Goal: Transaction & Acquisition: Purchase product/service

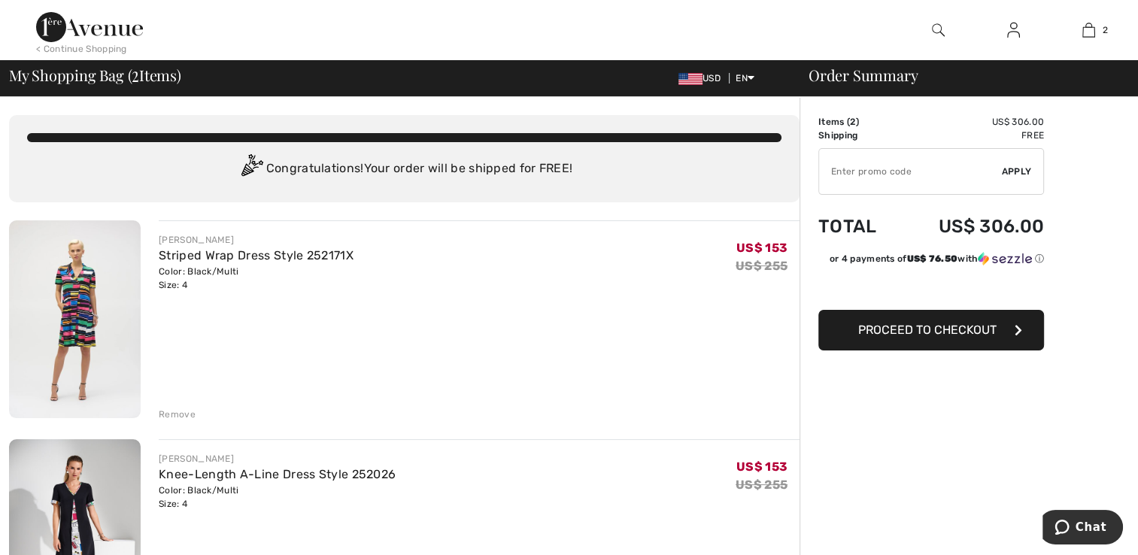
type input "EXTRA20"
type input "NEW15"
type input "EXTRA20"
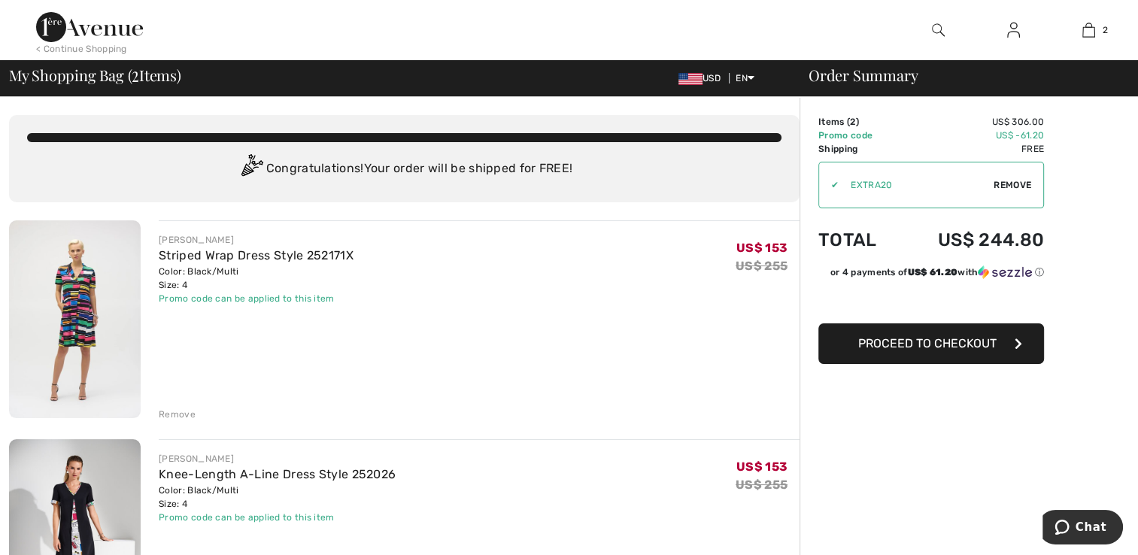
drag, startPoint x: 758, startPoint y: 472, endPoint x: 746, endPoint y: 474, distance: 13.0
drag, startPoint x: 1141, startPoint y: 233, endPoint x: 869, endPoint y: 487, distance: 372.1
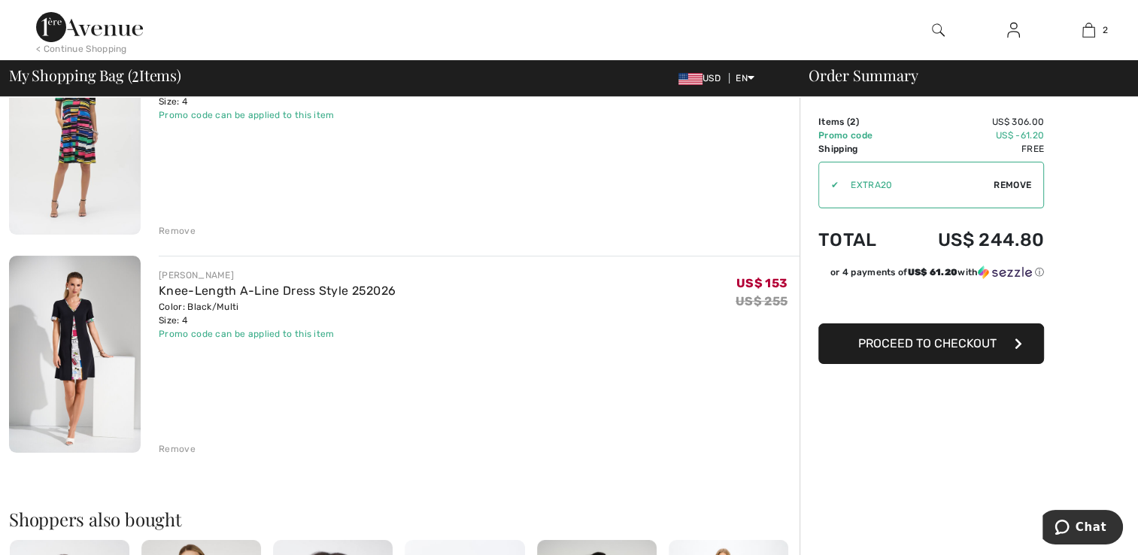
scroll to position [244, 0]
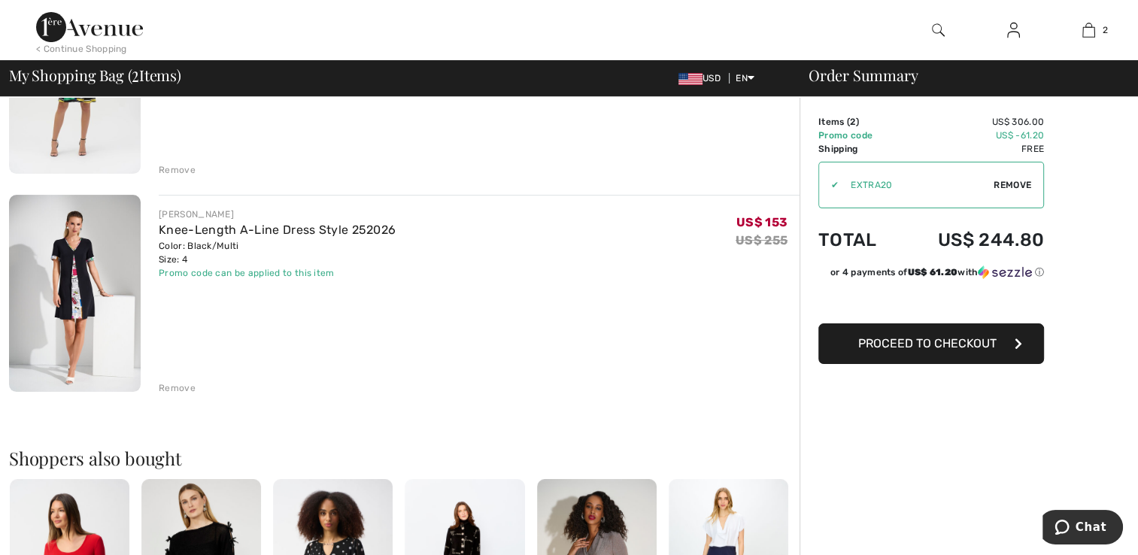
click at [995, 339] on span "Proceed to Checkout" at bounding box center [927, 343] width 138 height 14
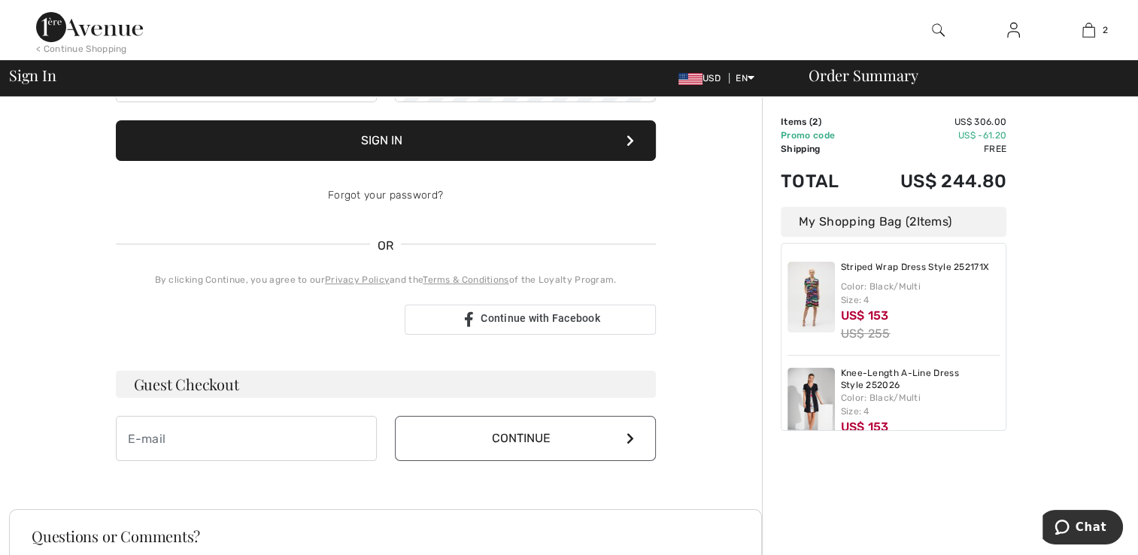
scroll to position [205, 0]
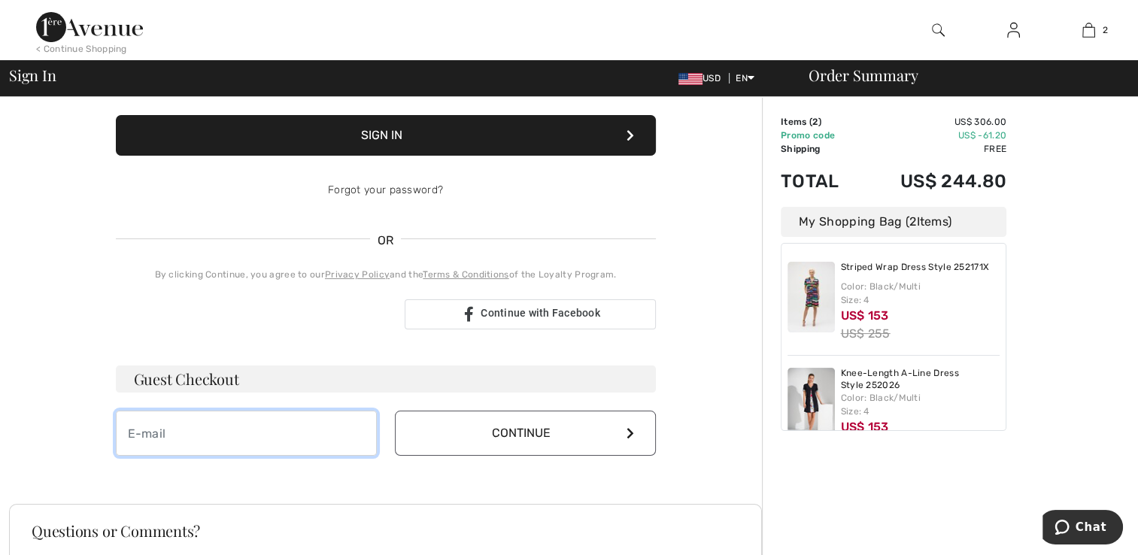
click at [194, 434] on input "email" at bounding box center [246, 433] width 261 height 45
type input "barbstern1625@msn.com"
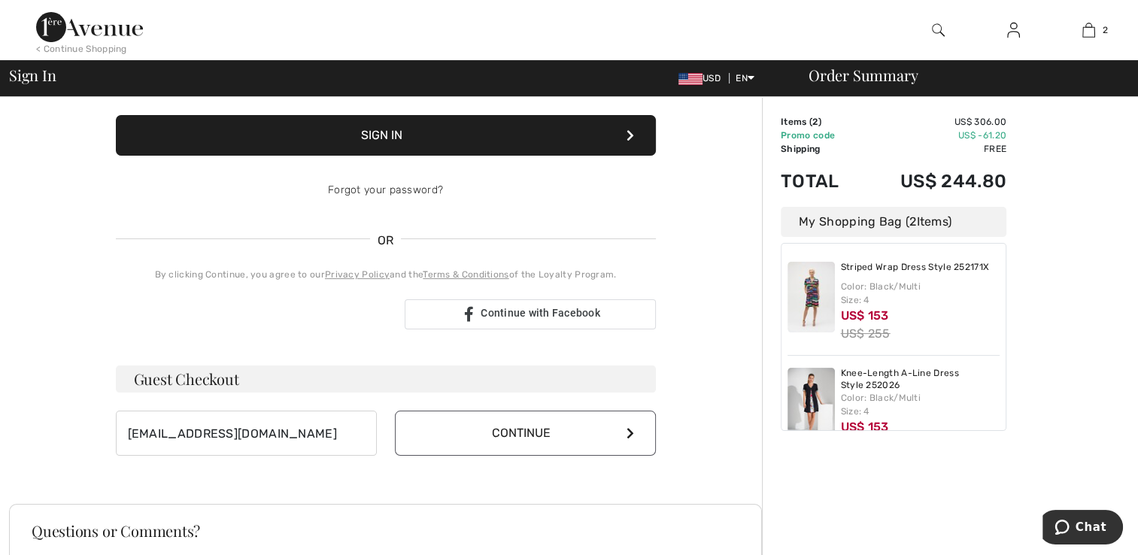
click at [624, 429] on button "Continue" at bounding box center [525, 433] width 261 height 45
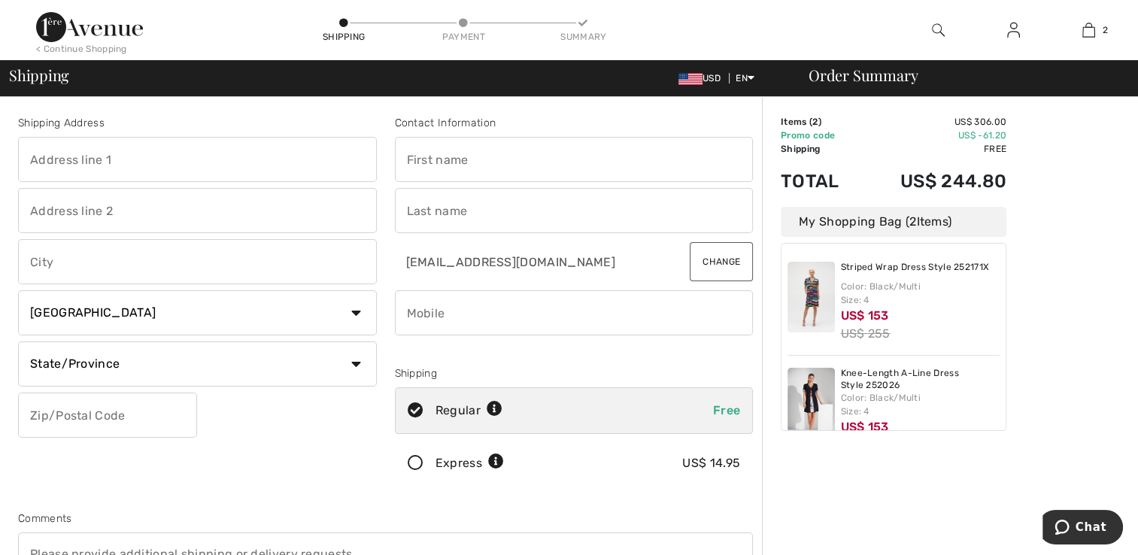
drag, startPoint x: 225, startPoint y: 162, endPoint x: 180, endPoint y: 162, distance: 45.1
click at [180, 162] on input "text" at bounding box center [197, 159] width 359 height 45
type input "[STREET_ADDRESS][PERSON_NAME]"
type input "Boca Raton"
select select "US"
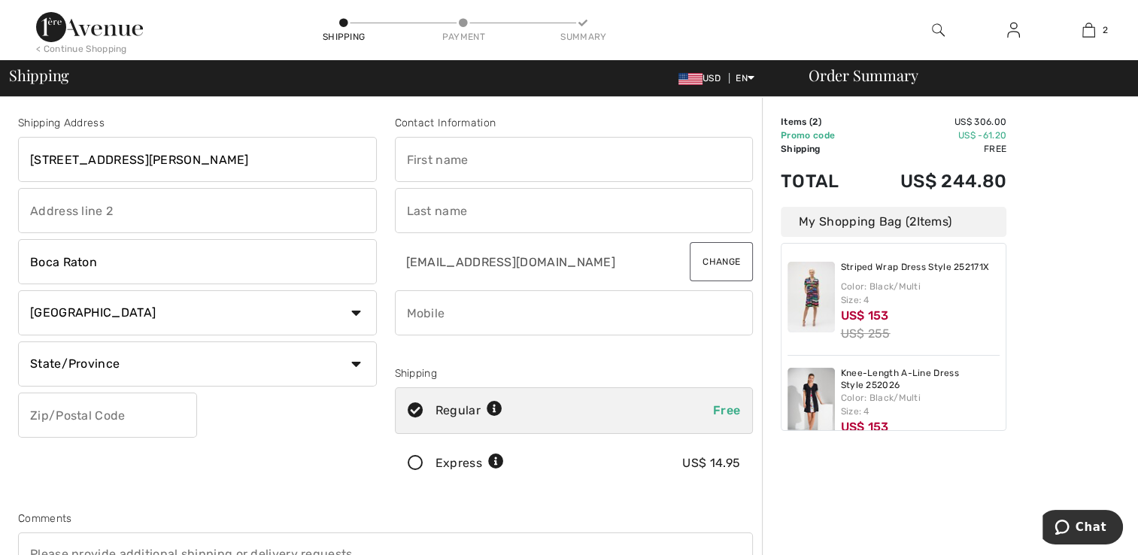
type input "33434"
type input "Barbara Lynne"
type input "Stern"
type input "3473238448"
click at [493, 161] on input "Barbara Lynne" at bounding box center [574, 159] width 359 height 45
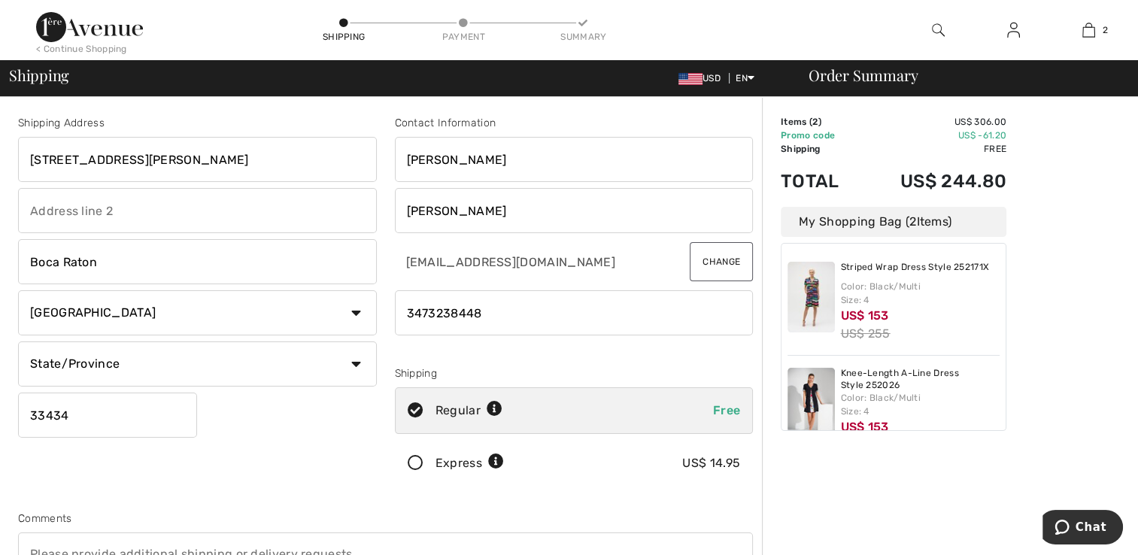
type input "Barbara"
click at [269, 215] on input "text" at bounding box center [197, 210] width 359 height 45
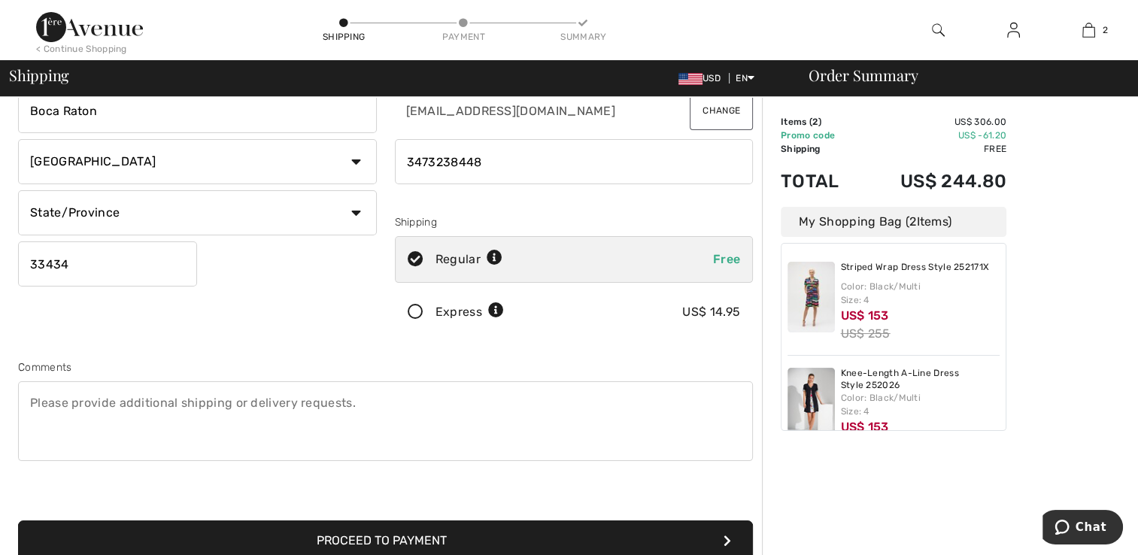
scroll to position [223, 0]
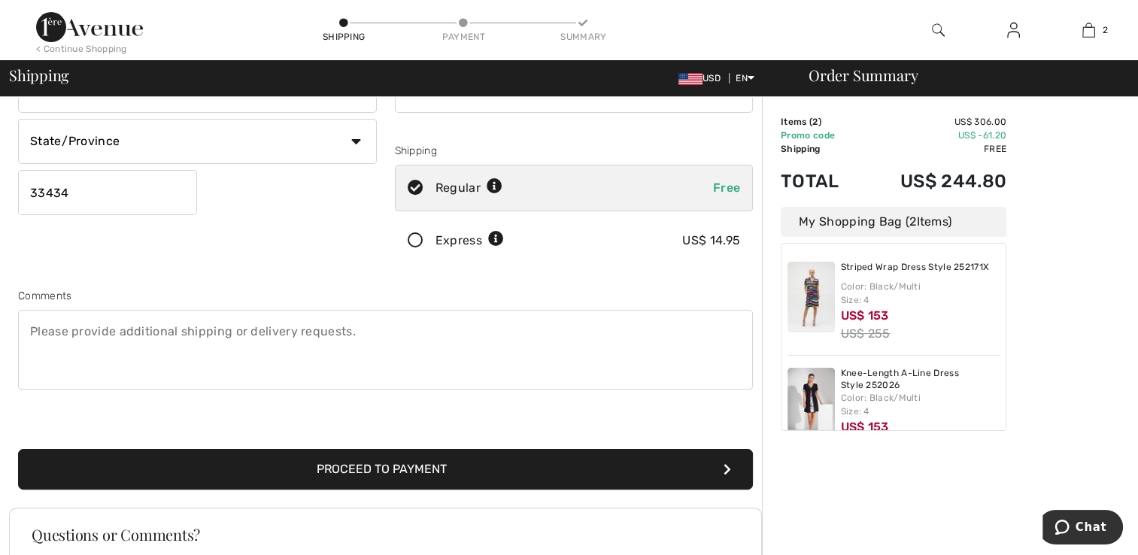
click at [481, 470] on button "Proceed to Payment" at bounding box center [385, 469] width 735 height 41
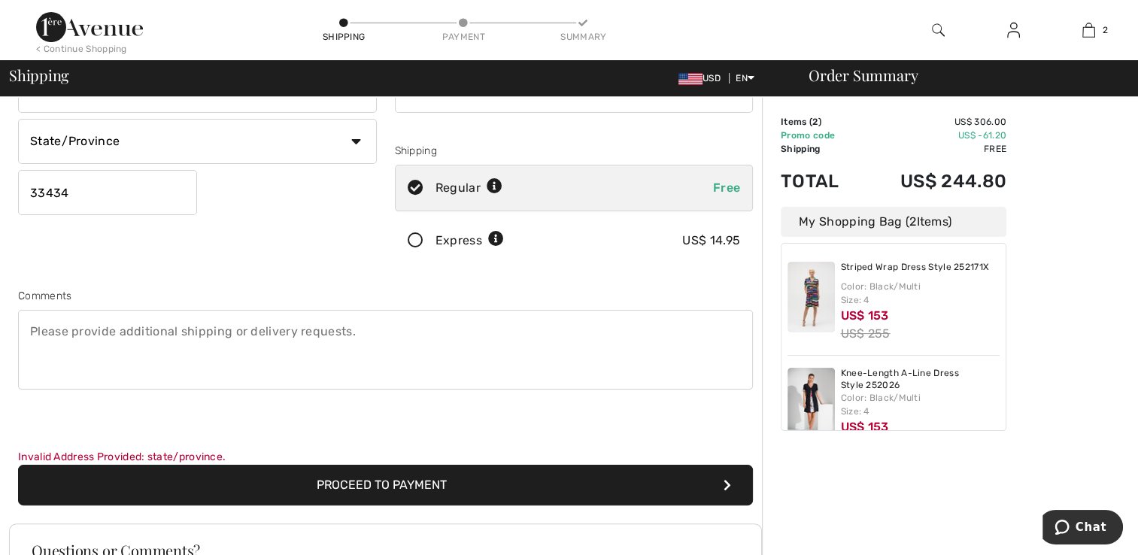
click at [436, 487] on button "Proceed to Payment" at bounding box center [385, 485] width 735 height 41
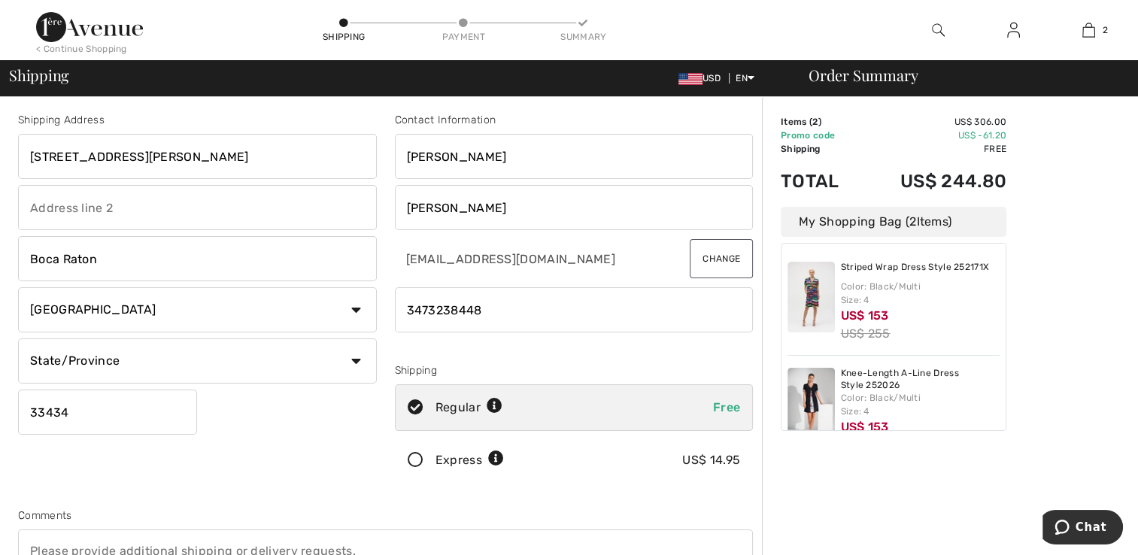
scroll to position [0, 0]
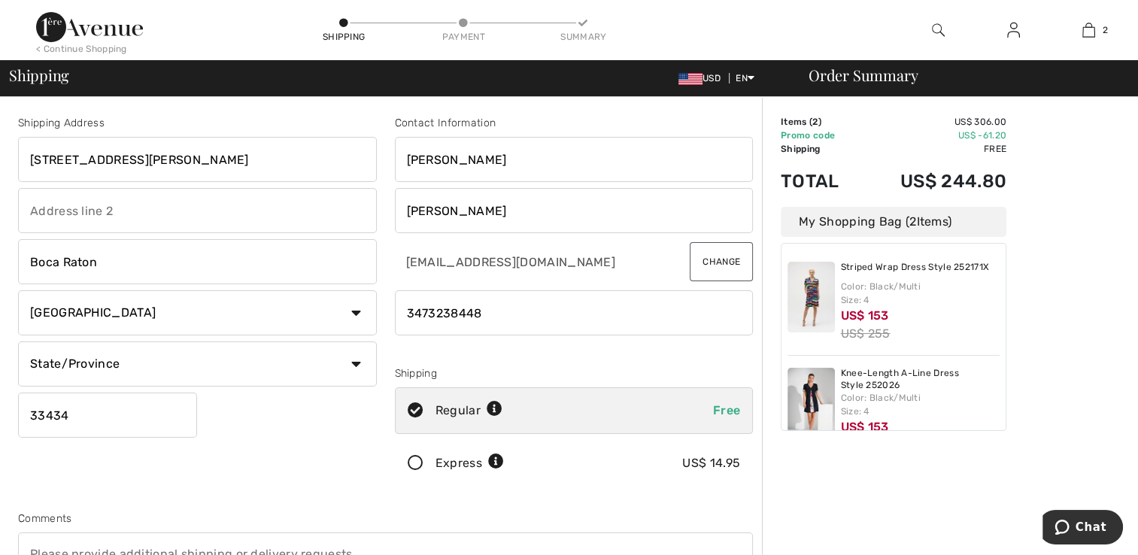
click at [358, 363] on select "State/Province Alabama Alaska American Samoa Arizona Arkansas California Colora…" at bounding box center [197, 364] width 359 height 45
select select "FL"
click at [18, 342] on select "State/Province Alabama Alaska American Samoa Arizona Arkansas California Colora…" at bounding box center [197, 364] width 359 height 45
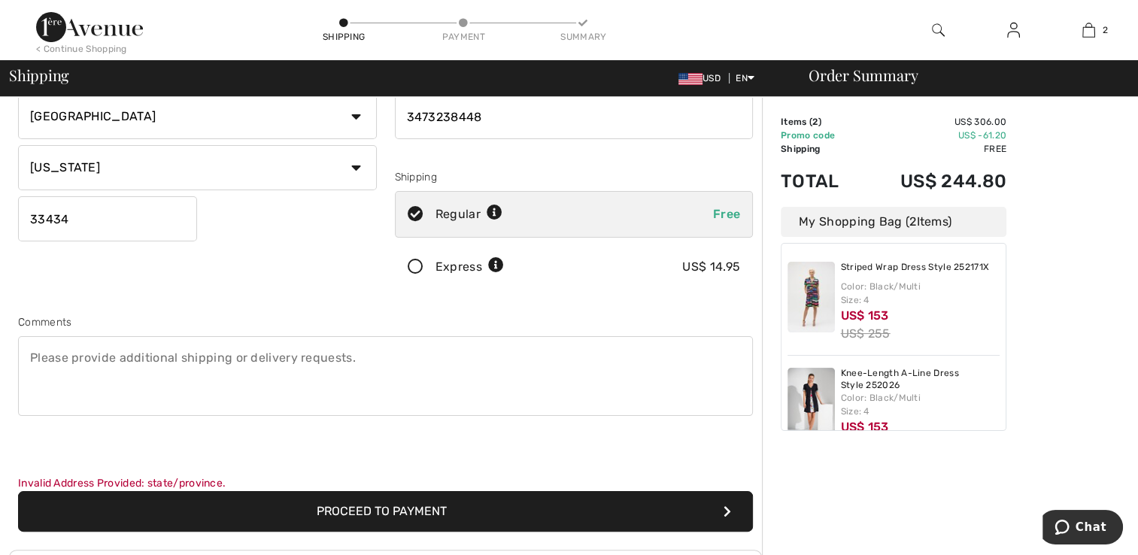
scroll to position [276, 0]
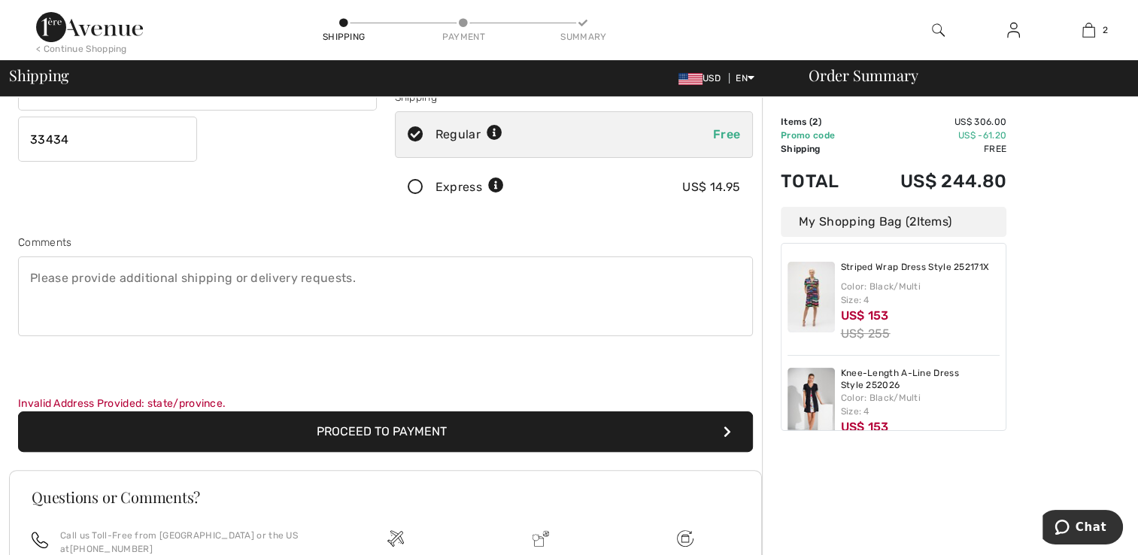
click at [511, 441] on button "Proceed to Payment" at bounding box center [385, 431] width 735 height 41
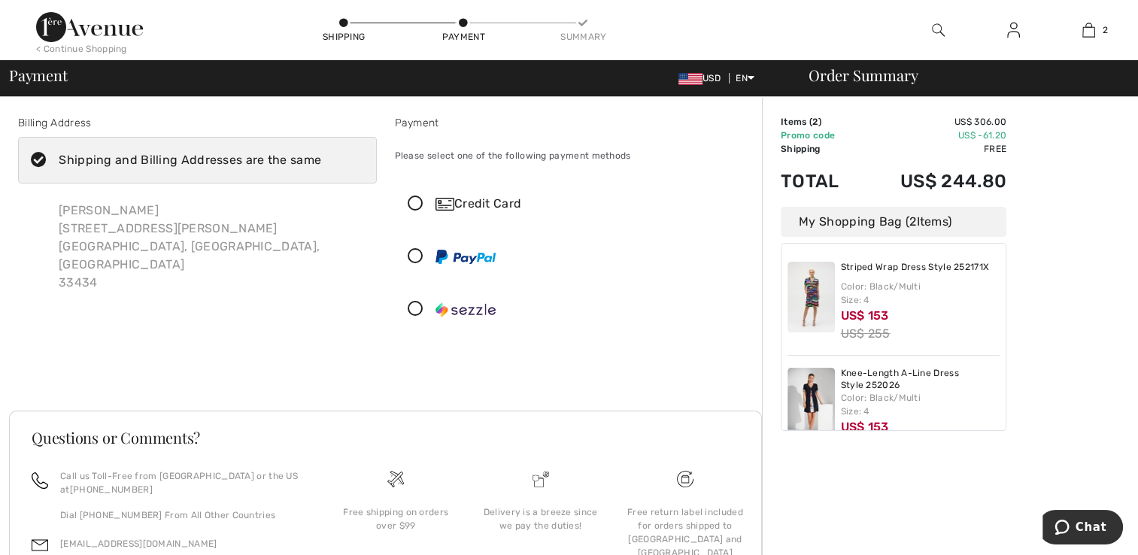
click at [418, 202] on icon at bounding box center [416, 204] width 40 height 16
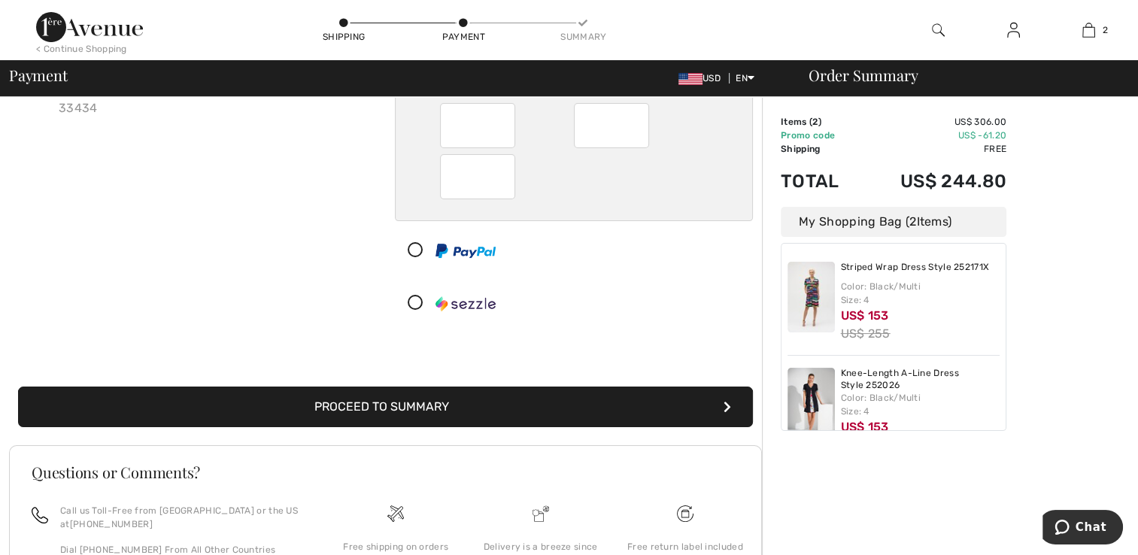
scroll to position [184, 0]
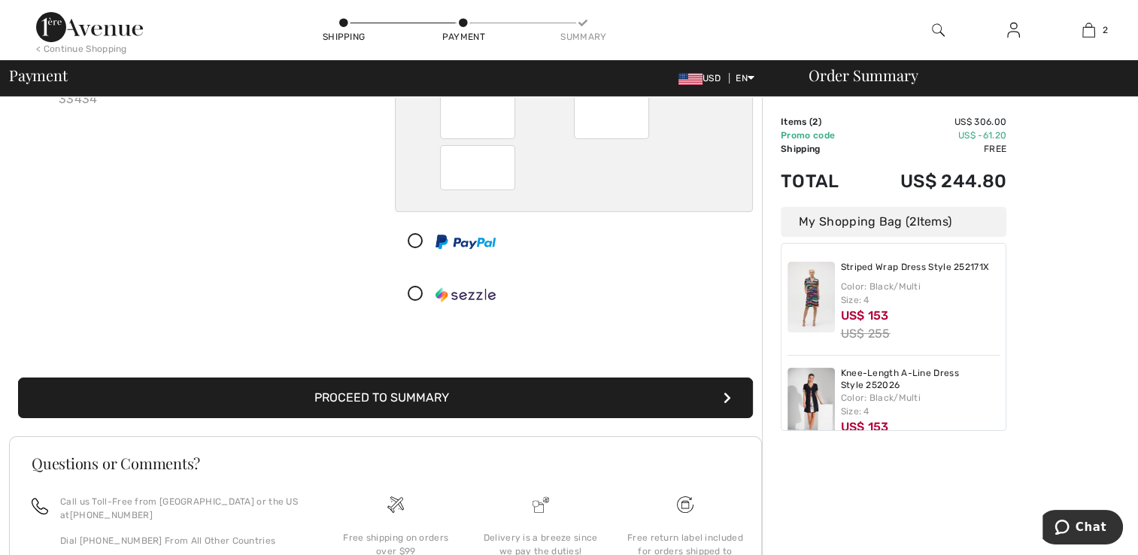
click at [721, 396] on button "Proceed to Summary" at bounding box center [385, 398] width 735 height 41
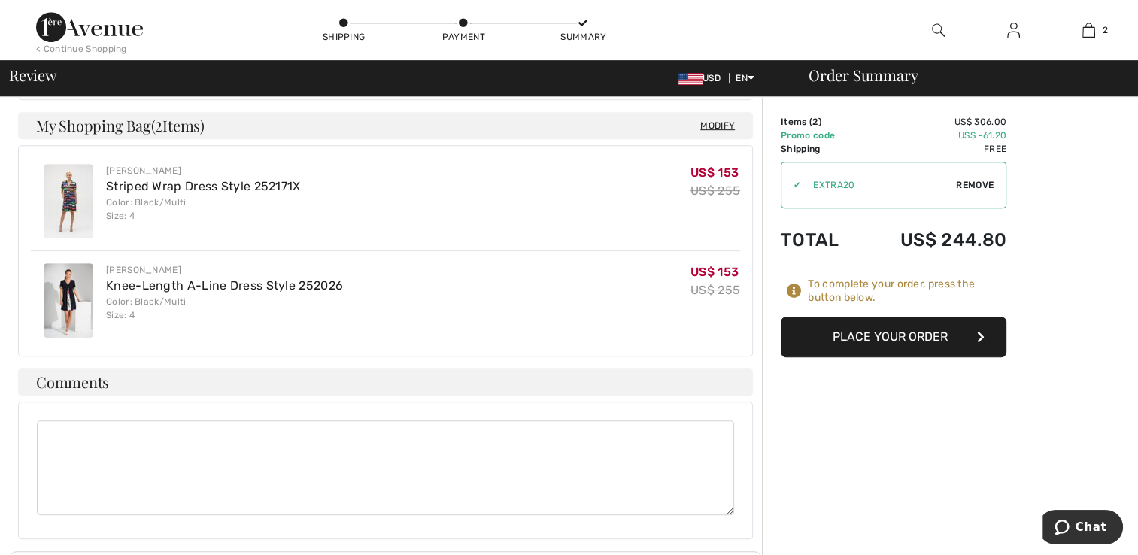
scroll to position [785, 0]
click at [942, 335] on button "Place Your Order" at bounding box center [894, 337] width 226 height 41
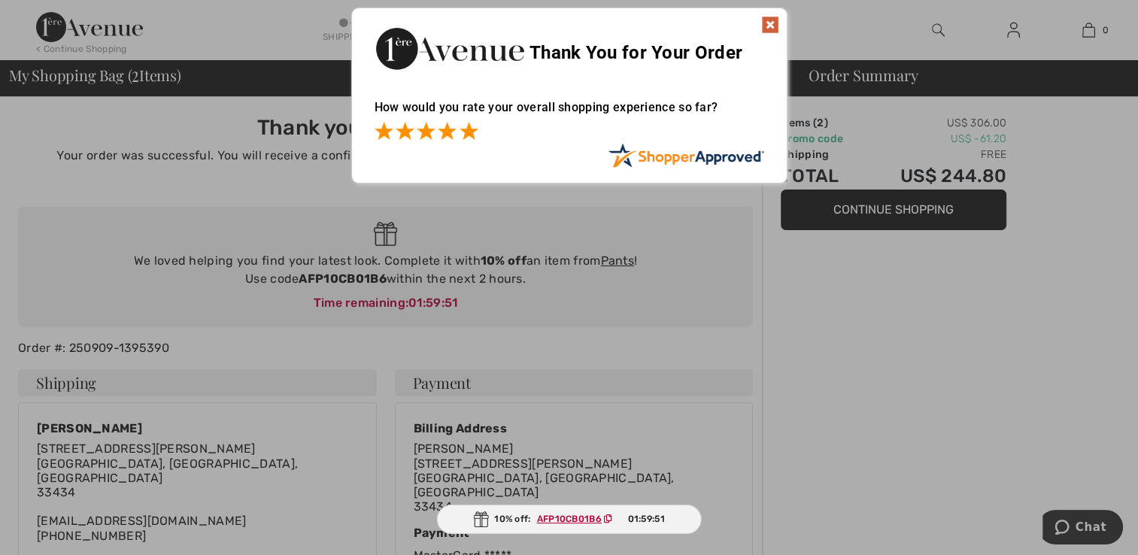
click at [467, 137] on span at bounding box center [469, 131] width 18 height 18
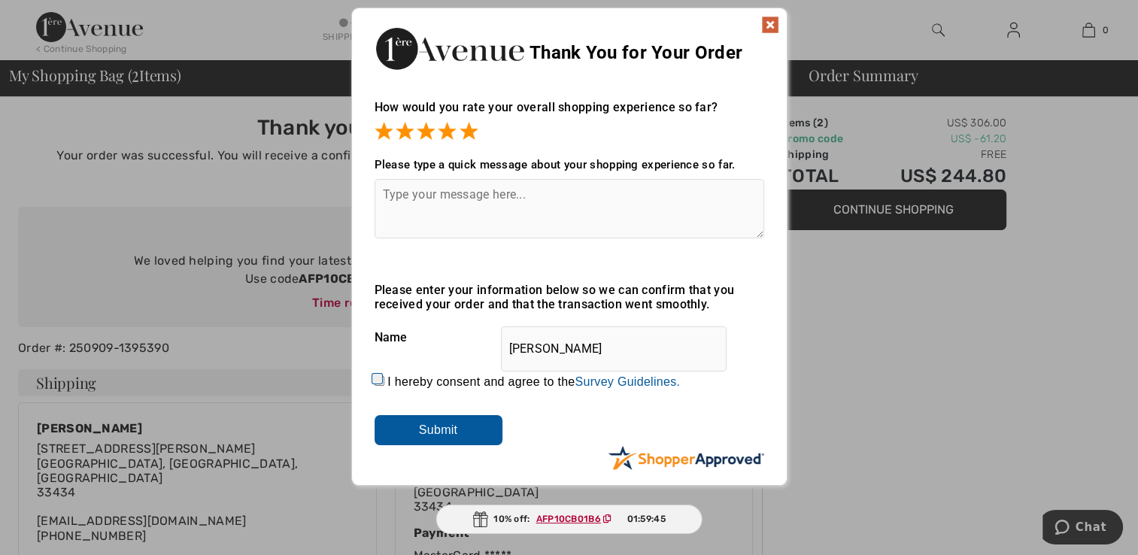
click at [376, 382] on input "I hereby consent and agree to the By submitting a review, you grant permission …" at bounding box center [380, 381] width 10 height 10
checkbox input "true"
click at [413, 430] on input "Submit" at bounding box center [439, 430] width 128 height 30
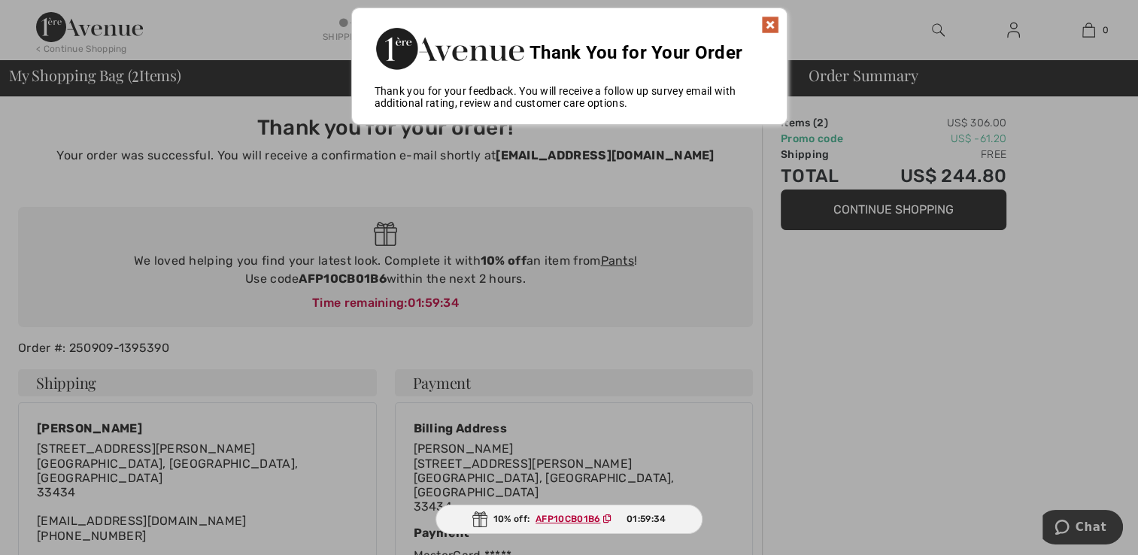
click at [770, 22] on img at bounding box center [770, 25] width 18 height 18
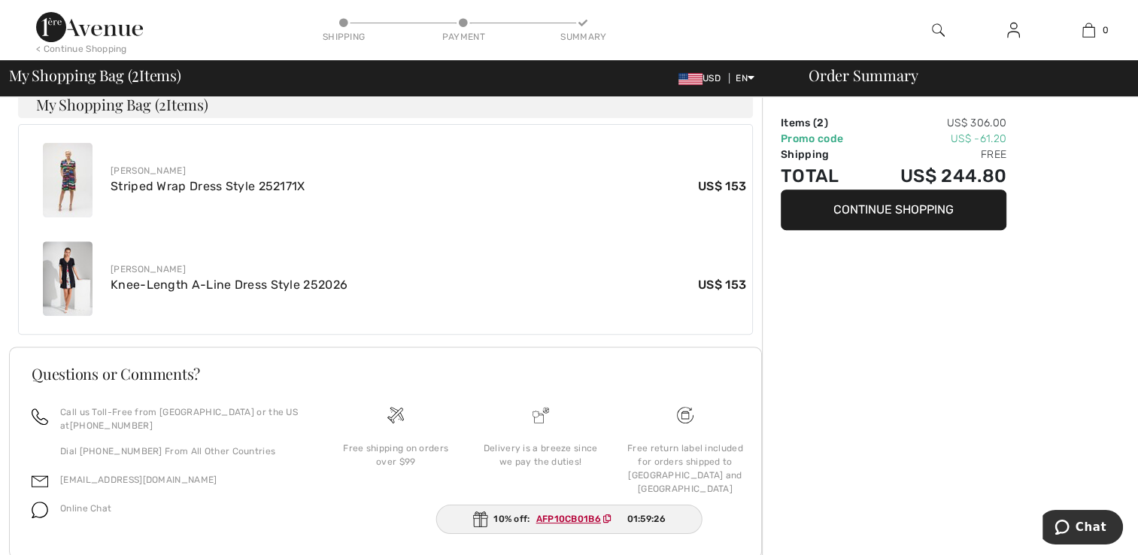
scroll to position [559, 0]
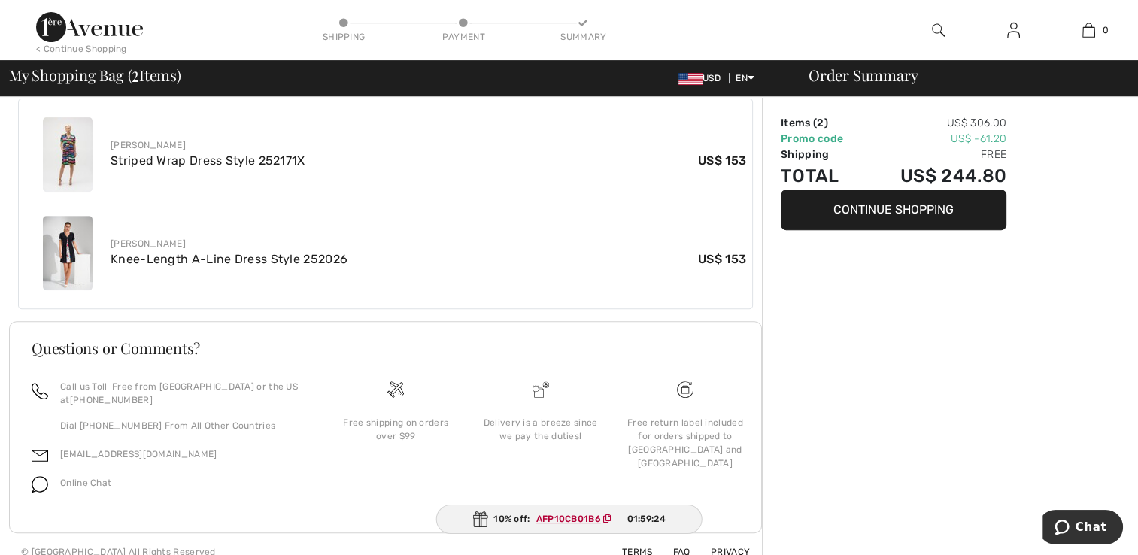
click at [585, 516] on ins "AFP10CB01B6" at bounding box center [568, 519] width 65 height 11
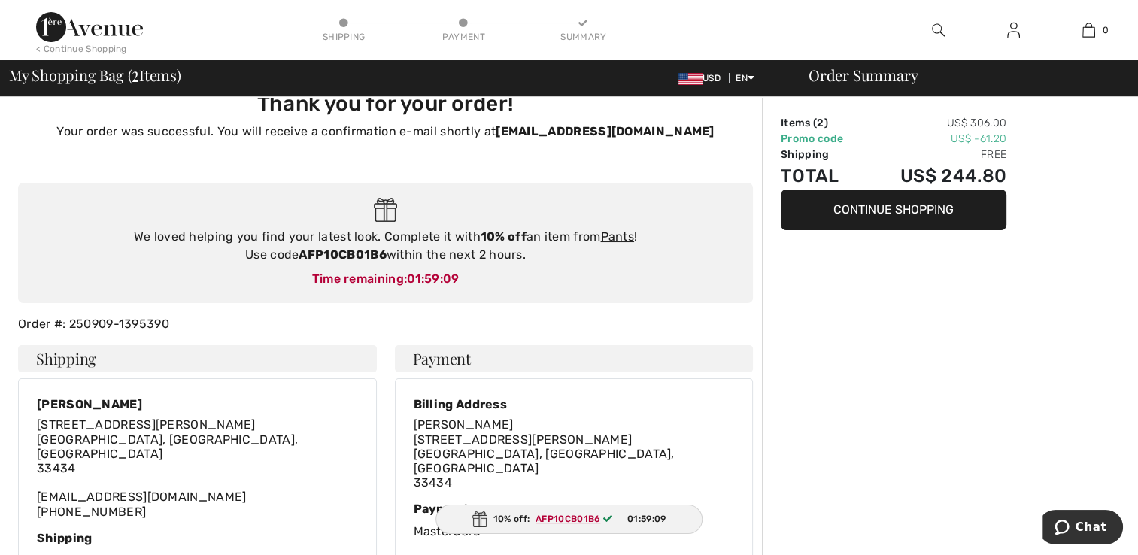
scroll to position [0, 0]
